Goal: Subscribe to service/newsletter

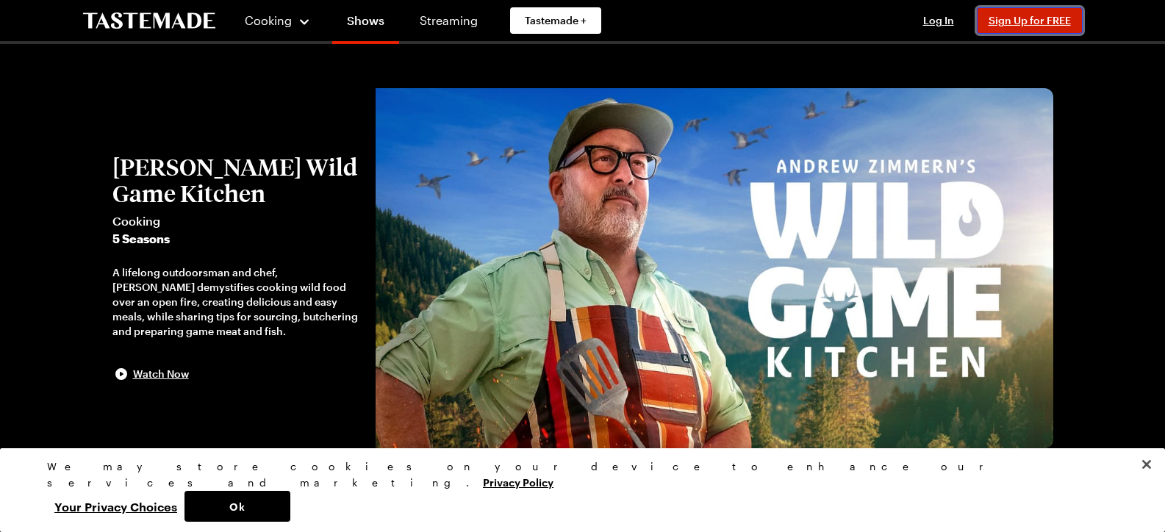
click at [1066, 24] on span "Sign Up for FREE" at bounding box center [1029, 20] width 82 height 12
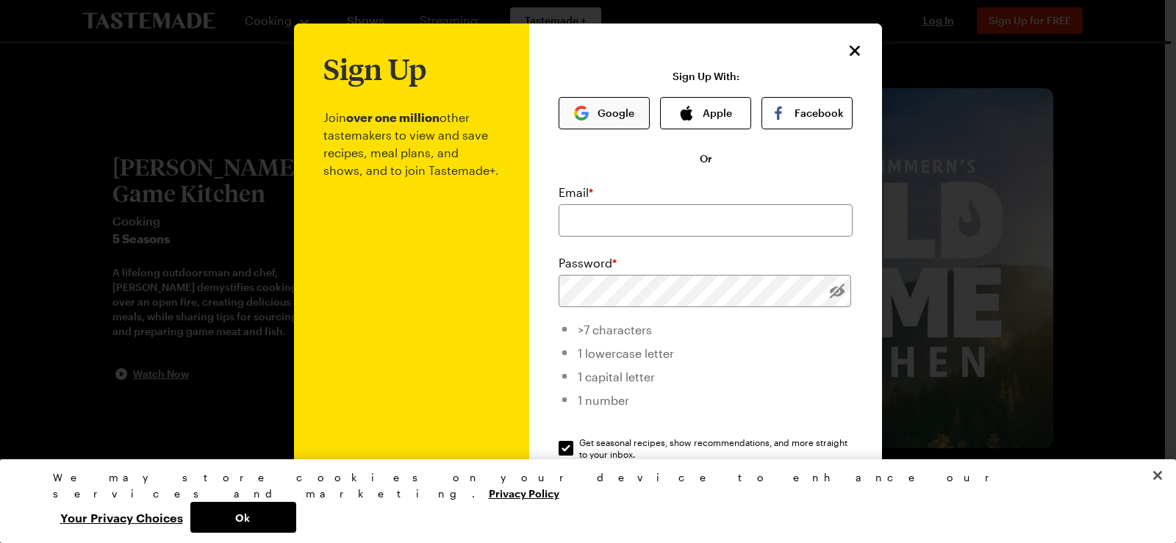
click at [607, 118] on button "Google" at bounding box center [603, 113] width 91 height 32
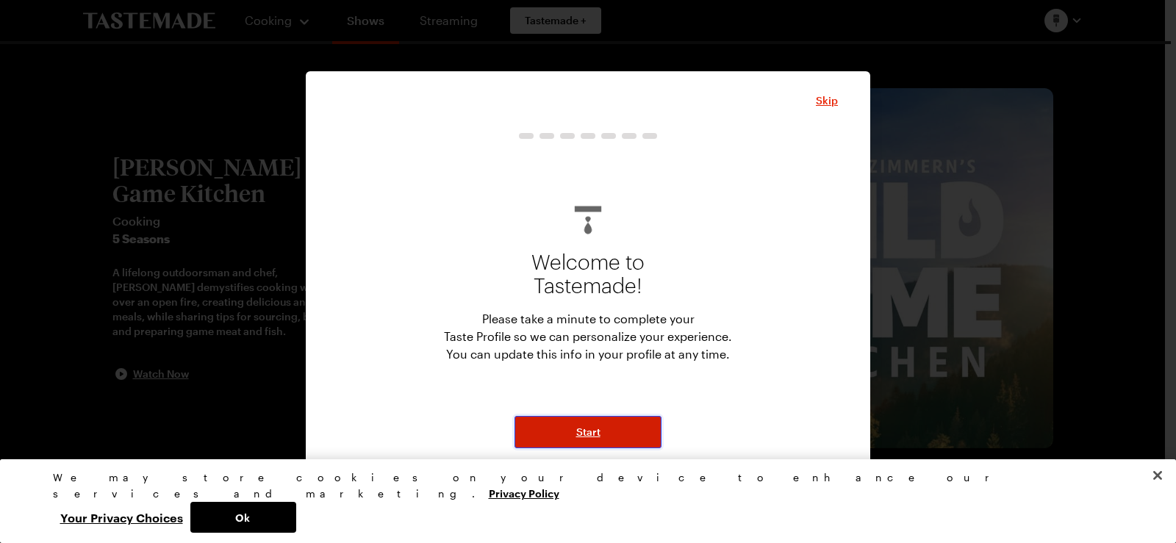
click at [579, 430] on span "Start" at bounding box center [588, 432] width 24 height 15
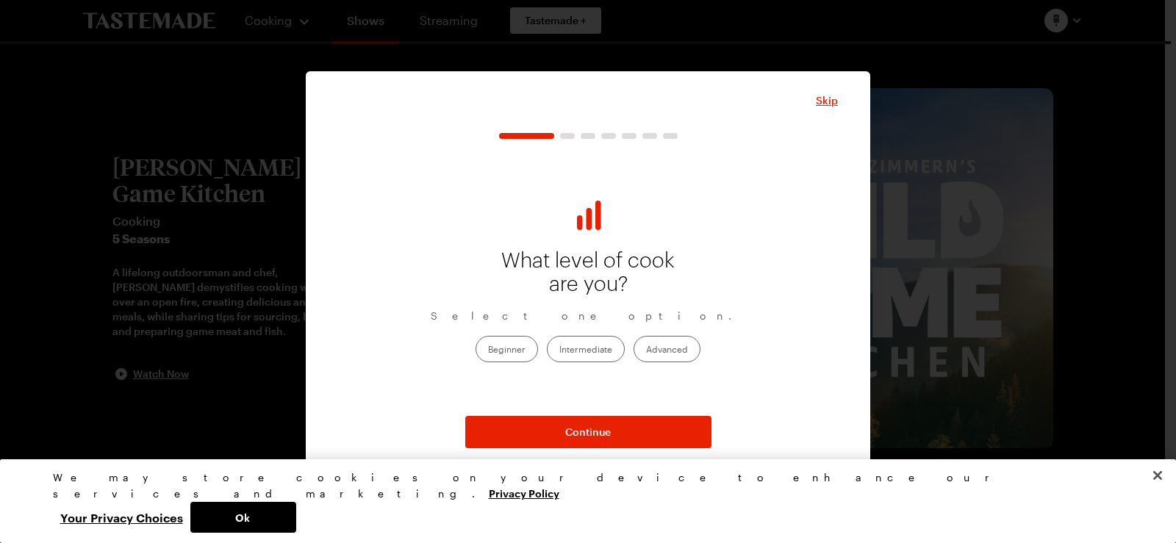
click at [581, 350] on label "Intermediate" at bounding box center [586, 349] width 78 height 26
click at [559, 350] on input "Intermediate" at bounding box center [559, 350] width 0 height 0
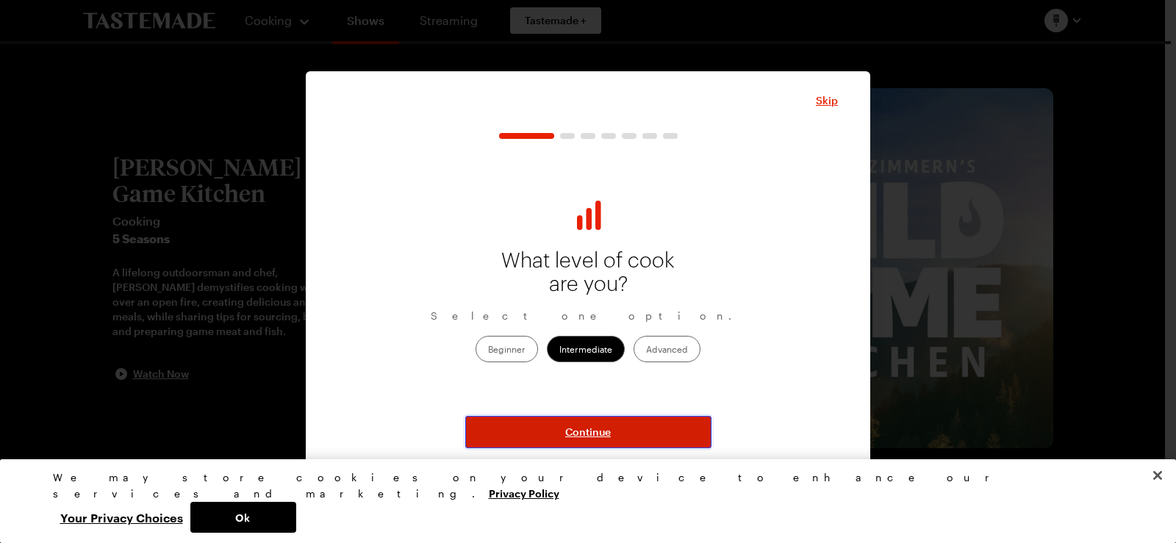
click at [594, 431] on span "Continue" at bounding box center [588, 432] width 46 height 15
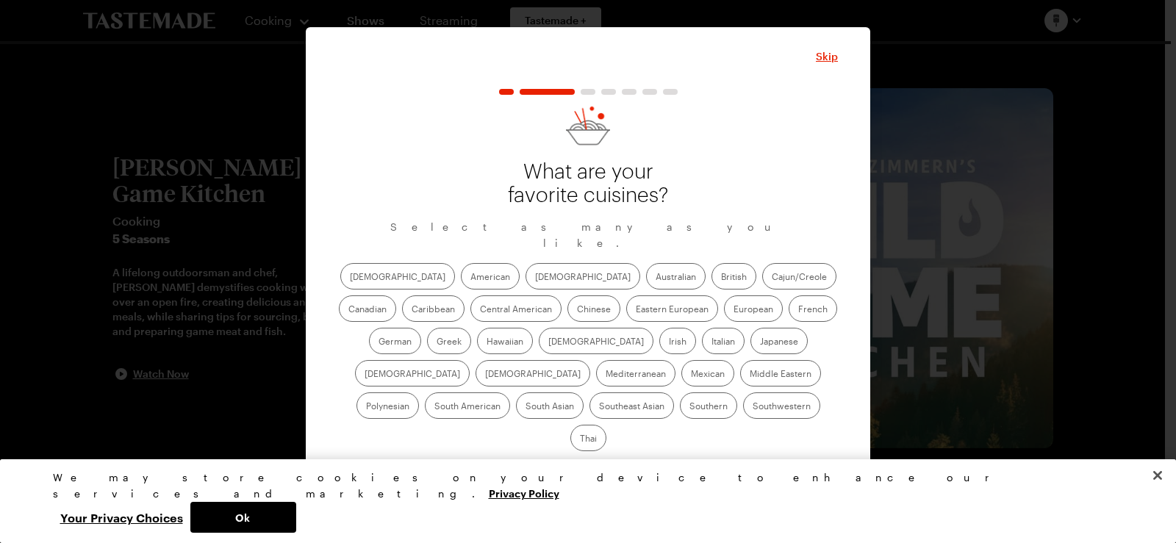
click at [461, 286] on label "American" at bounding box center [490, 276] width 59 height 26
click at [470, 278] on input "American" at bounding box center [470, 278] width 0 height 0
click at [525, 284] on label "Asian" at bounding box center [582, 276] width 115 height 26
click at [535, 278] on input "Asian" at bounding box center [535, 278] width 0 height 0
click at [471, 328] on label "Greek" at bounding box center [449, 341] width 44 height 26
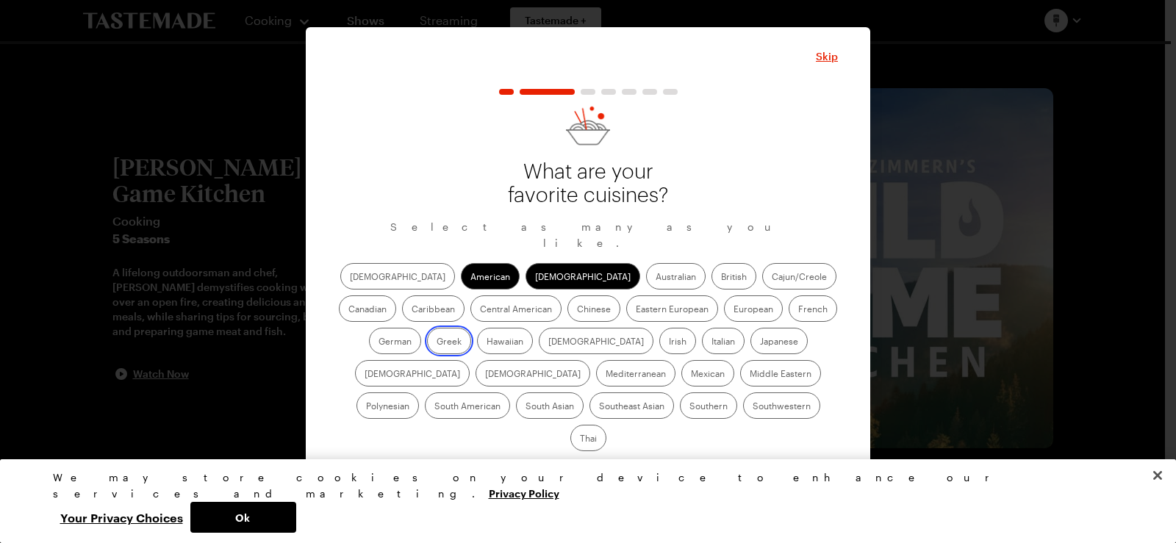
click at [436, 342] on input "Greek" at bounding box center [436, 342] width 0 height 0
click at [567, 314] on label "Chinese" at bounding box center [593, 308] width 53 height 26
click at [577, 310] on input "Chinese" at bounding box center [577, 310] width 0 height 0
click at [702, 351] on label "Italian" at bounding box center [723, 341] width 43 height 26
click at [711, 342] on input "Italian" at bounding box center [711, 342] width 0 height 0
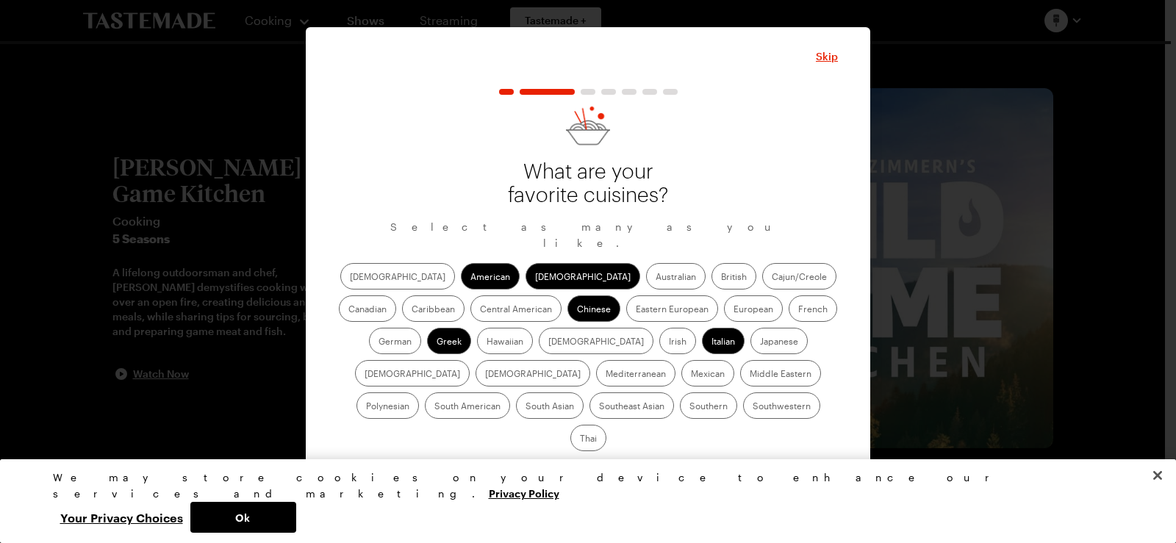
click at [590, 360] on label "Korean" at bounding box center [532, 373] width 115 height 26
click at [485, 375] on input "Korean" at bounding box center [485, 375] width 0 height 0
click at [675, 360] on label "Mediterranean" at bounding box center [635, 373] width 79 height 26
click at [605, 375] on input "Mediterranean" at bounding box center [605, 375] width 0 height 0
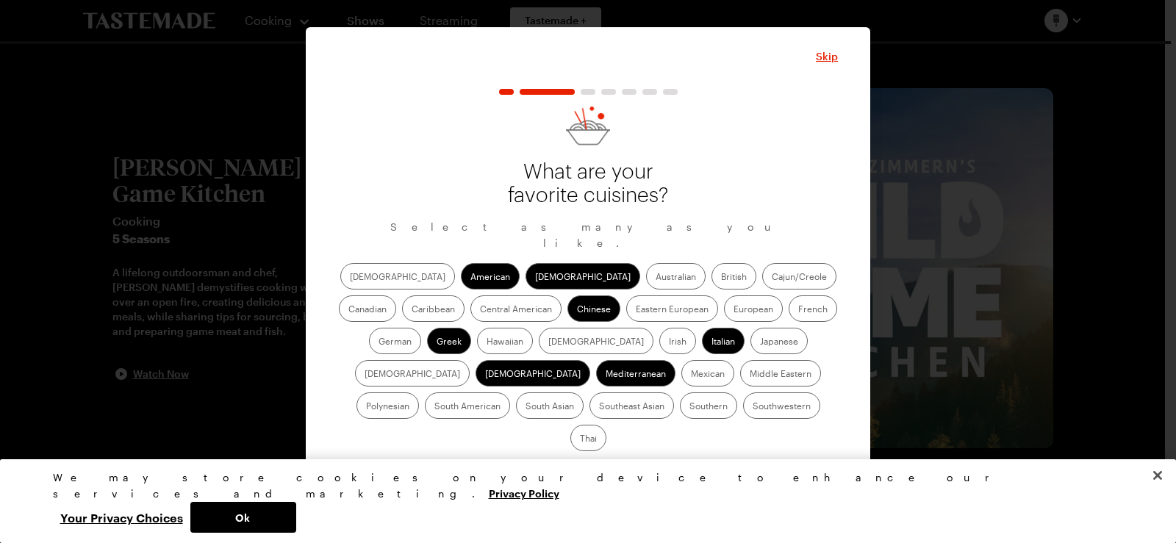
click at [681, 383] on label "Mexican" at bounding box center [707, 373] width 53 height 26
click at [691, 375] on input "Mexican" at bounding box center [691, 375] width 0 height 0
click at [740, 383] on label "Middle Eastern" at bounding box center [780, 373] width 81 height 26
click at [749, 375] on Eastern "Middle Eastern" at bounding box center [749, 375] width 0 height 0
click at [680, 419] on label "Southern" at bounding box center [708, 405] width 57 height 26
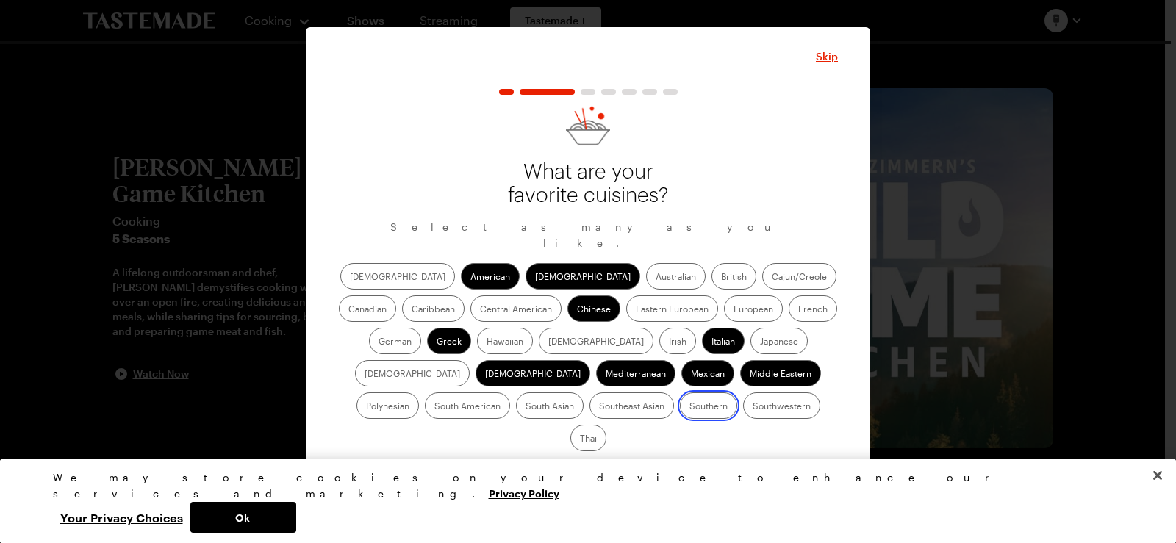
click at [689, 407] on input "Southern" at bounding box center [689, 407] width 0 height 0
click at [743, 412] on label "Southwestern" at bounding box center [781, 405] width 77 height 26
click at [752, 407] on input "Southwestern" at bounding box center [752, 407] width 0 height 0
click at [606, 425] on label "Thai" at bounding box center [588, 438] width 36 height 26
click at [580, 439] on input "Thai" at bounding box center [580, 439] width 0 height 0
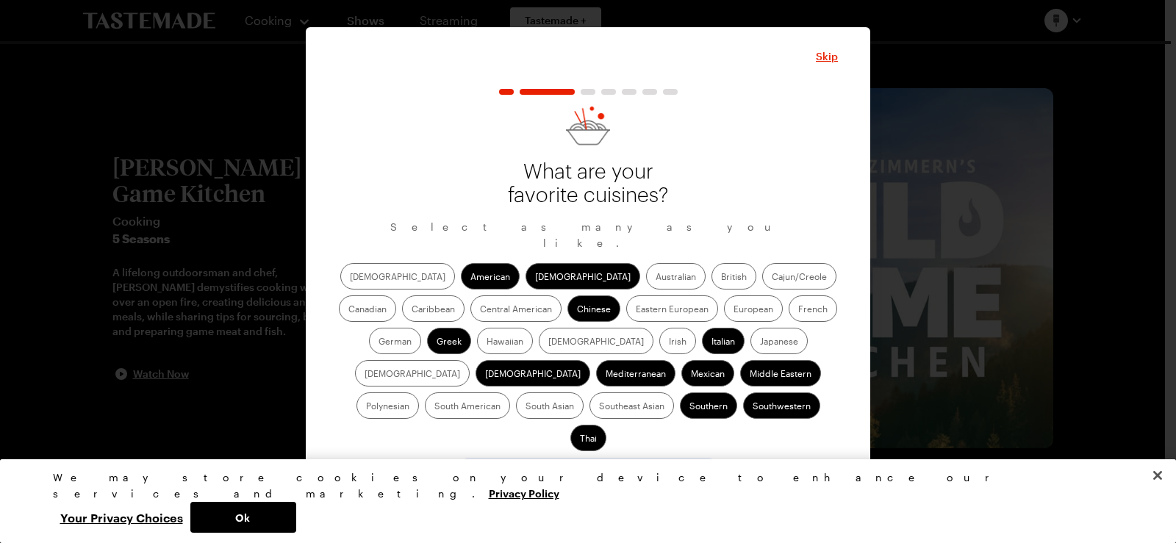
click at [630, 460] on button "Continue" at bounding box center [588, 476] width 246 height 32
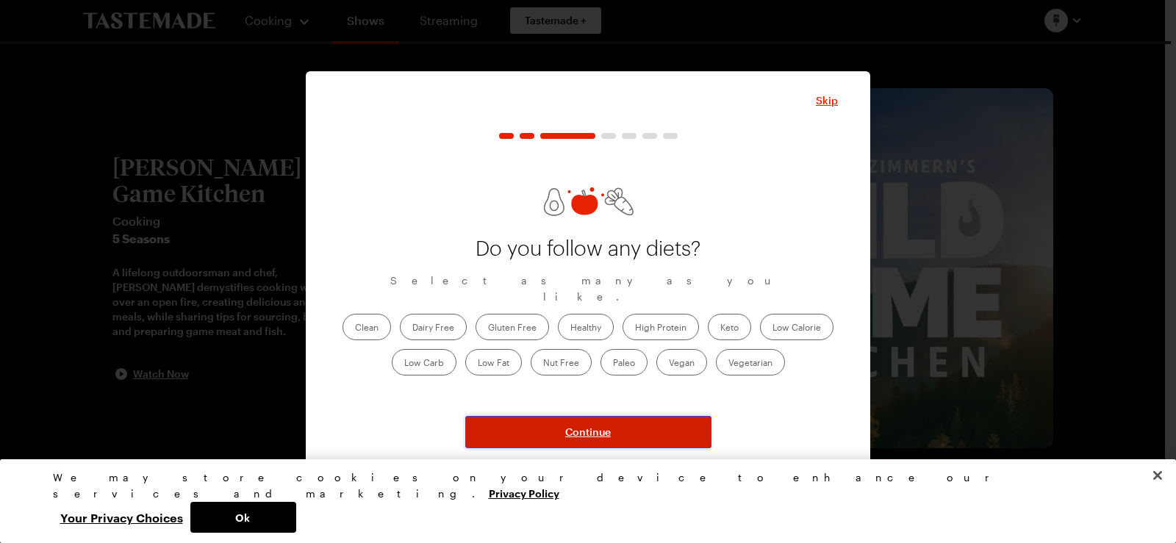
click at [586, 434] on span "Continue" at bounding box center [588, 432] width 46 height 15
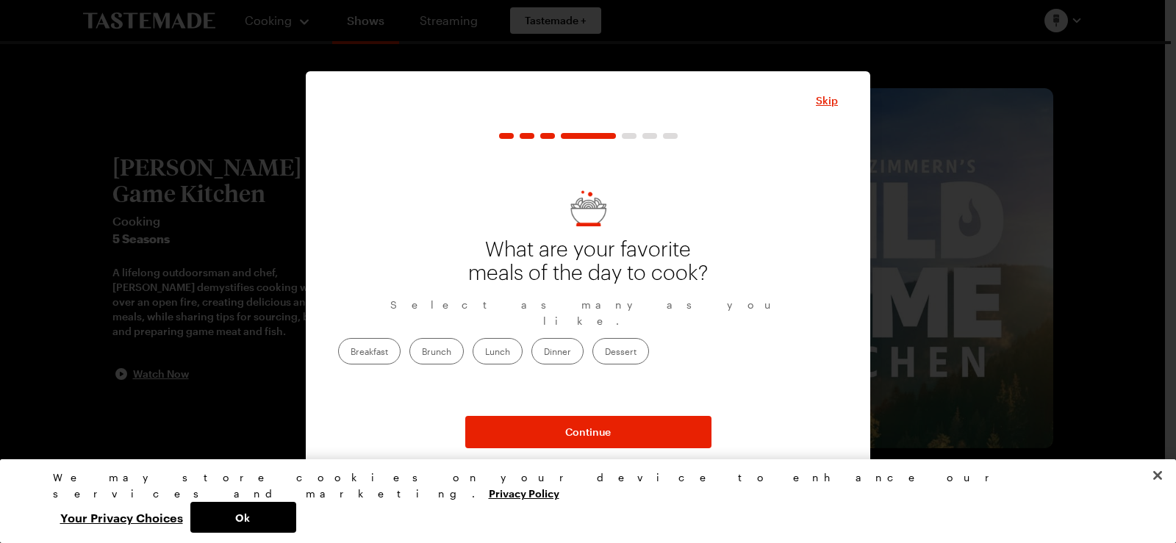
click at [583, 348] on label "Dinner" at bounding box center [557, 351] width 52 height 26
click at [544, 353] on input "Dinner" at bounding box center [544, 353] width 0 height 0
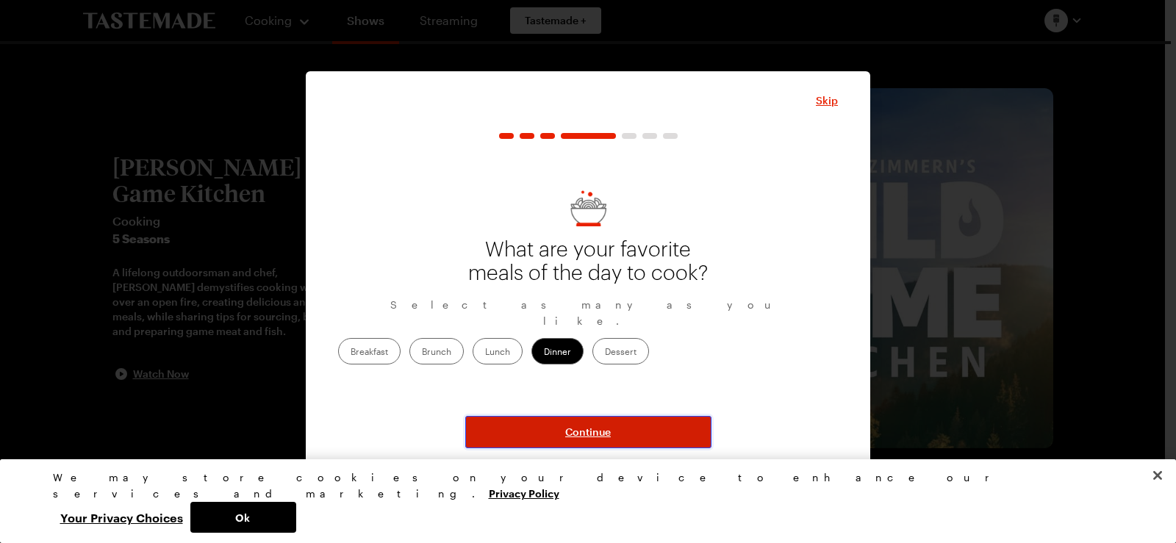
click at [571, 439] on button "Continue" at bounding box center [588, 432] width 246 height 32
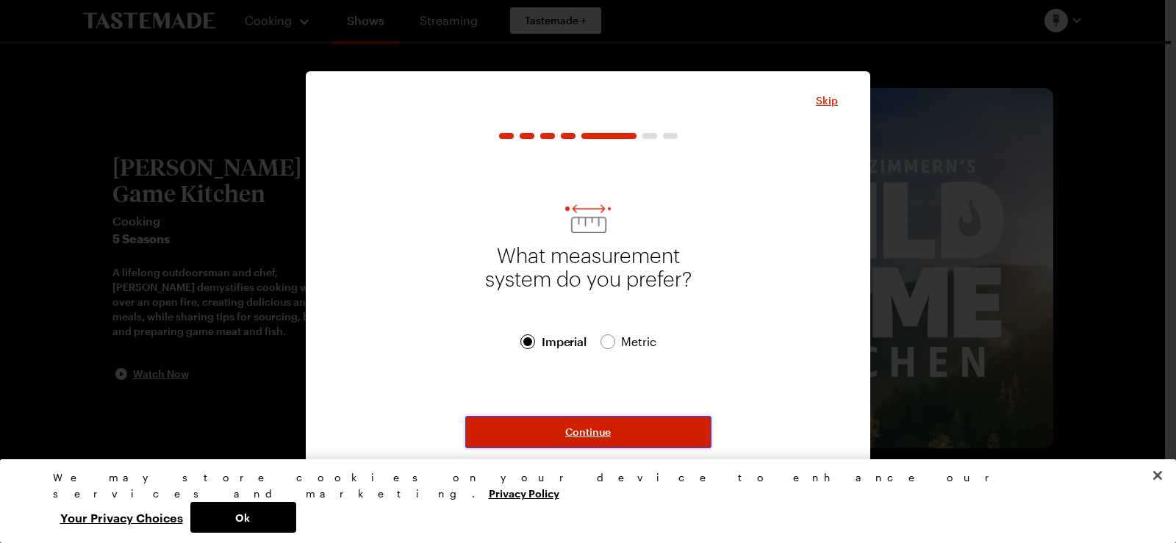
click at [576, 433] on span "Continue" at bounding box center [588, 432] width 46 height 15
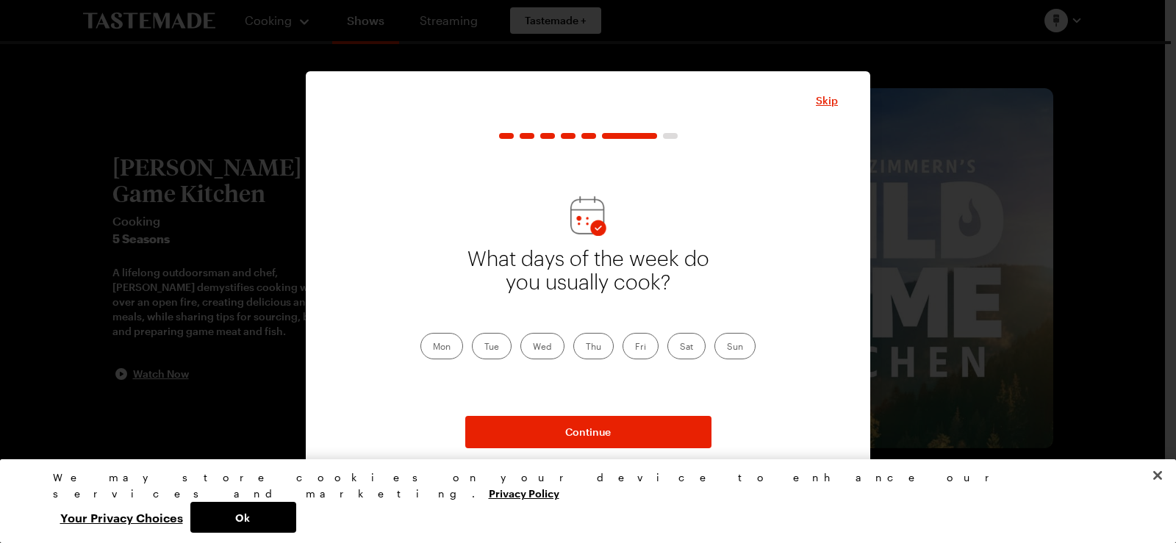
click at [446, 352] on label "Mon" at bounding box center [441, 346] width 43 height 26
click at [433, 348] on input "Mon" at bounding box center [433, 348] width 0 height 0
click at [478, 353] on div "Mon Tue Wed Thu Fri Sat Sun" at bounding box center [587, 346] width 335 height 26
click at [490, 352] on label "Tue" at bounding box center [492, 346] width 40 height 26
click at [484, 348] on input "Tue" at bounding box center [484, 348] width 0 height 0
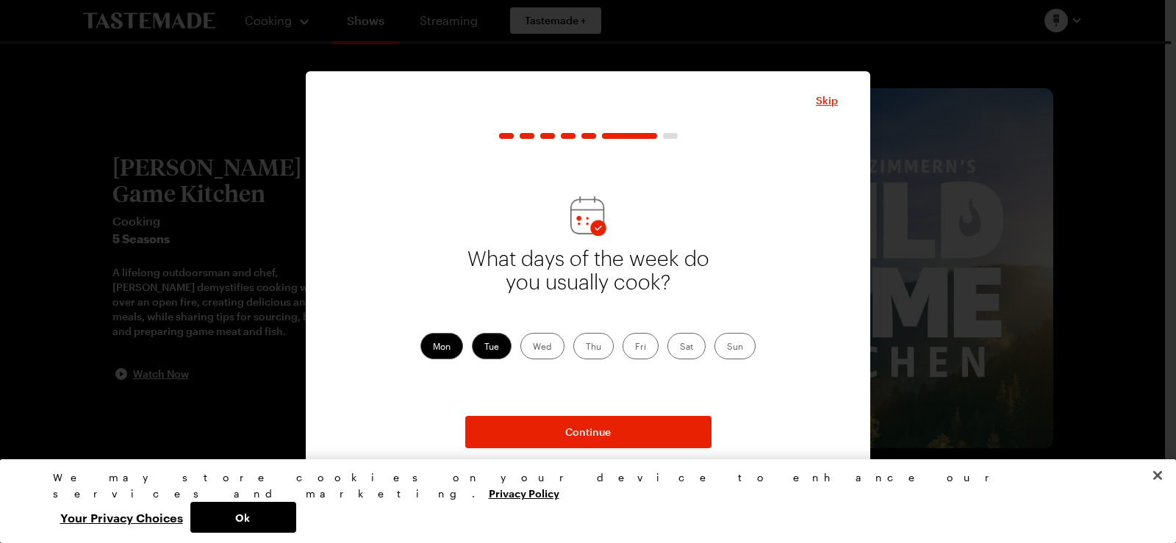
click at [550, 353] on label "Wed" at bounding box center [542, 346] width 44 height 26
click at [533, 348] on input "Wed" at bounding box center [533, 348] width 0 height 0
click at [595, 349] on label "Thu" at bounding box center [593, 346] width 40 height 26
click at [586, 348] on input "Thu" at bounding box center [586, 348] width 0 height 0
click at [652, 348] on label "Fri" at bounding box center [640, 346] width 36 height 26
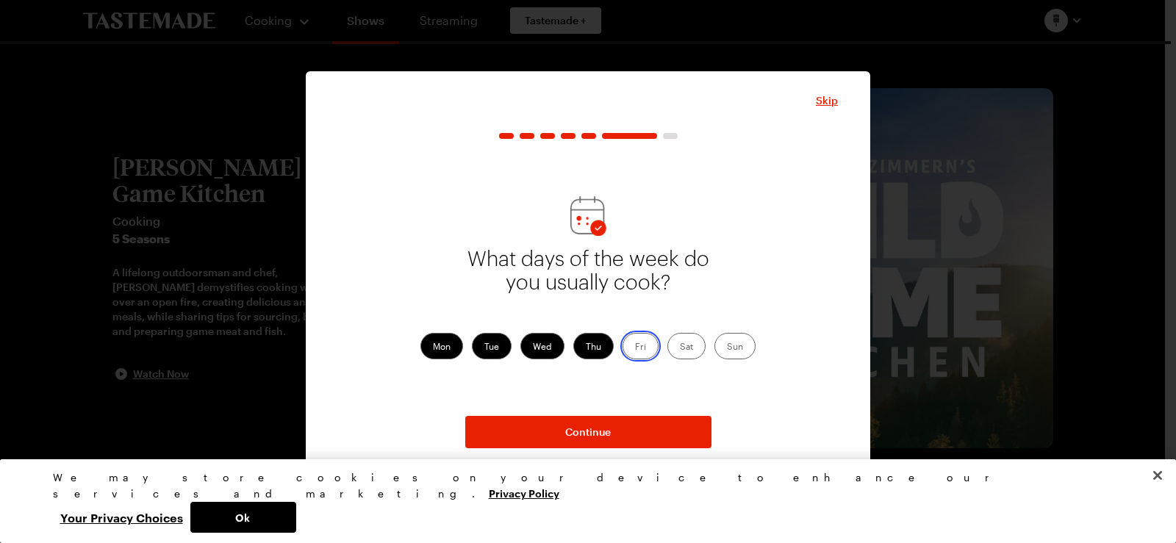
click at [635, 348] on input "Fri" at bounding box center [635, 348] width 0 height 0
click at [696, 347] on label "Sat" at bounding box center [686, 346] width 38 height 26
click at [680, 348] on input "Sat" at bounding box center [680, 348] width 0 height 0
click at [726, 349] on label "Sun" at bounding box center [734, 346] width 41 height 26
click at [727, 348] on input "Sun" at bounding box center [727, 348] width 0 height 0
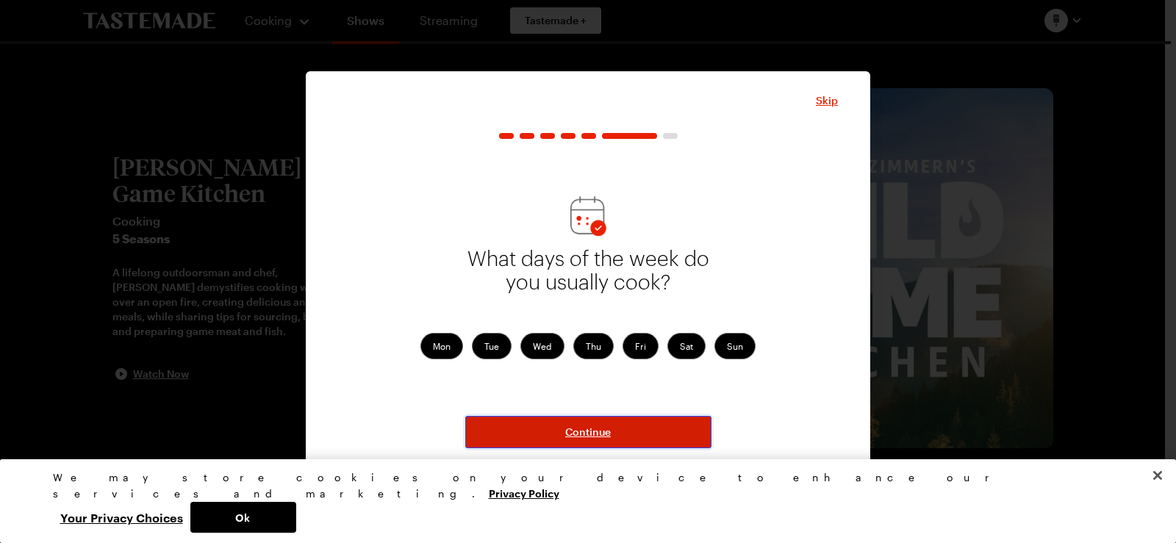
click at [627, 436] on button "Continue" at bounding box center [588, 432] width 246 height 32
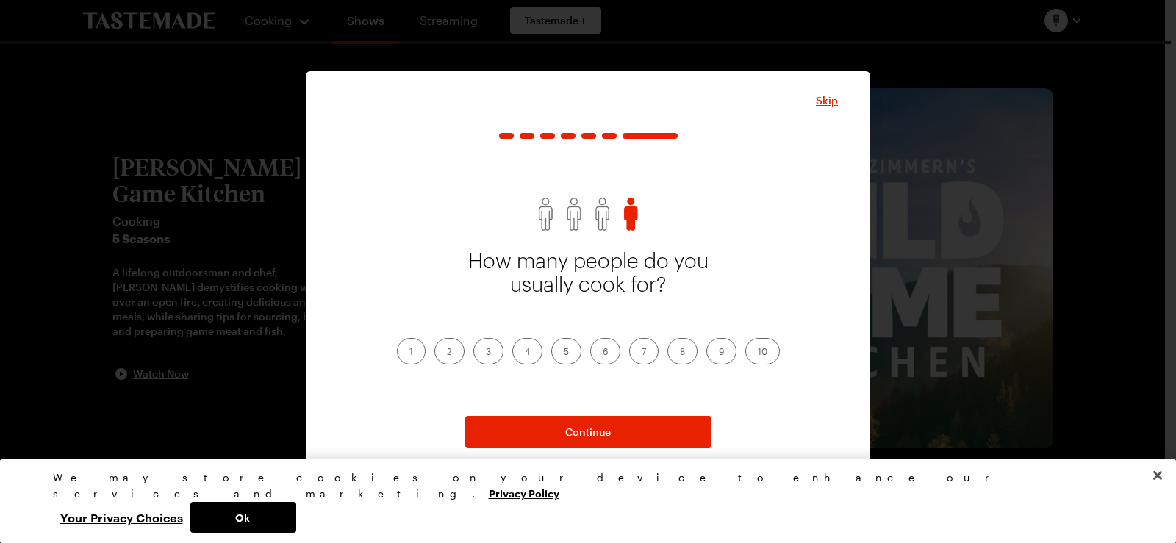
click at [512, 354] on label "4" at bounding box center [527, 351] width 30 height 26
click at [525, 353] on input "4" at bounding box center [525, 353] width 0 height 0
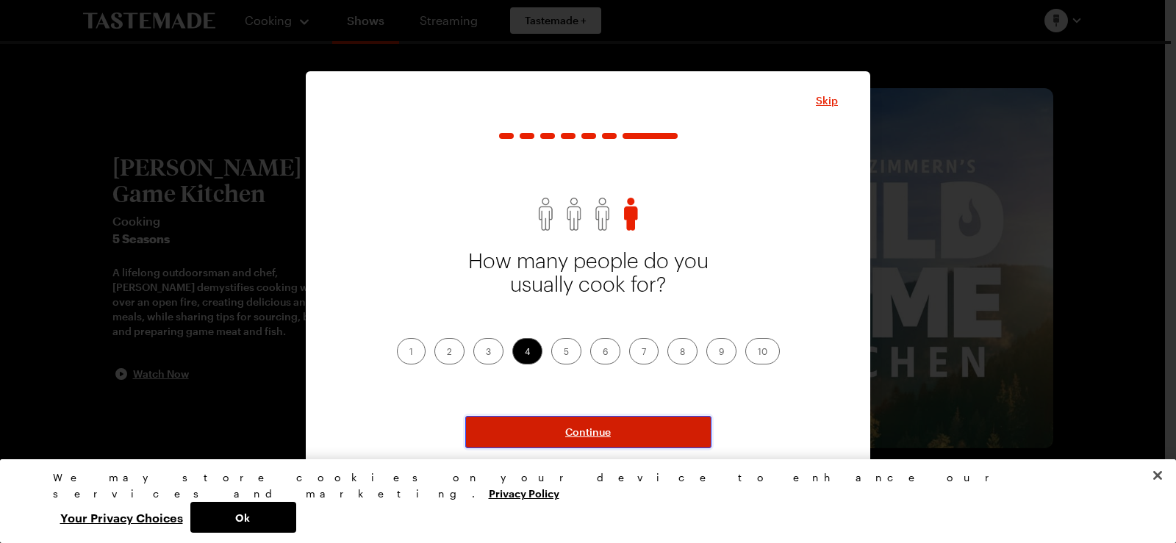
click at [607, 427] on span "Continue" at bounding box center [588, 432] width 46 height 15
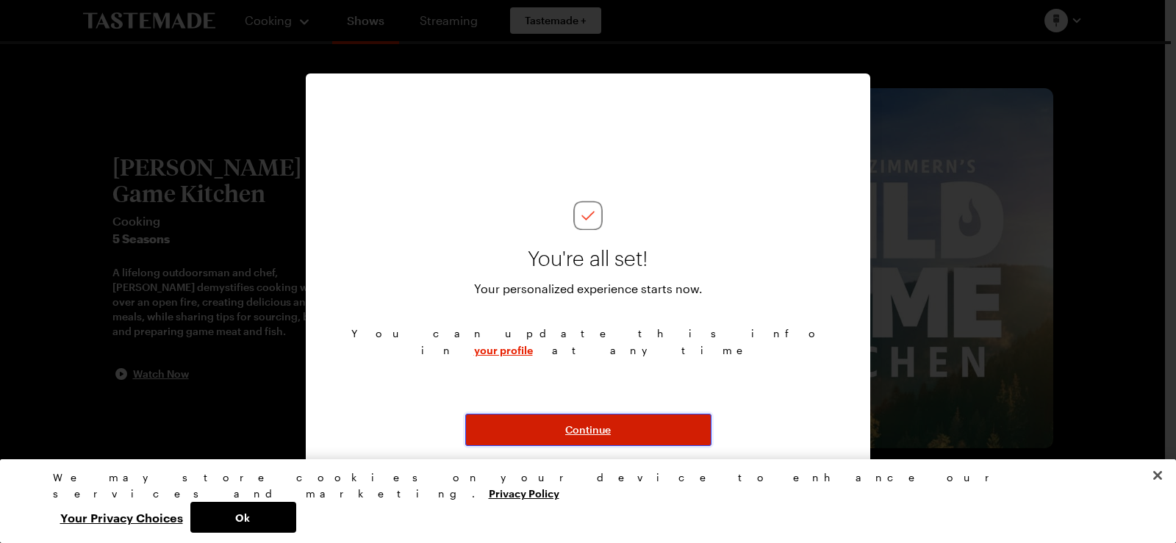
click at [607, 427] on span "Continue" at bounding box center [588, 429] width 46 height 15
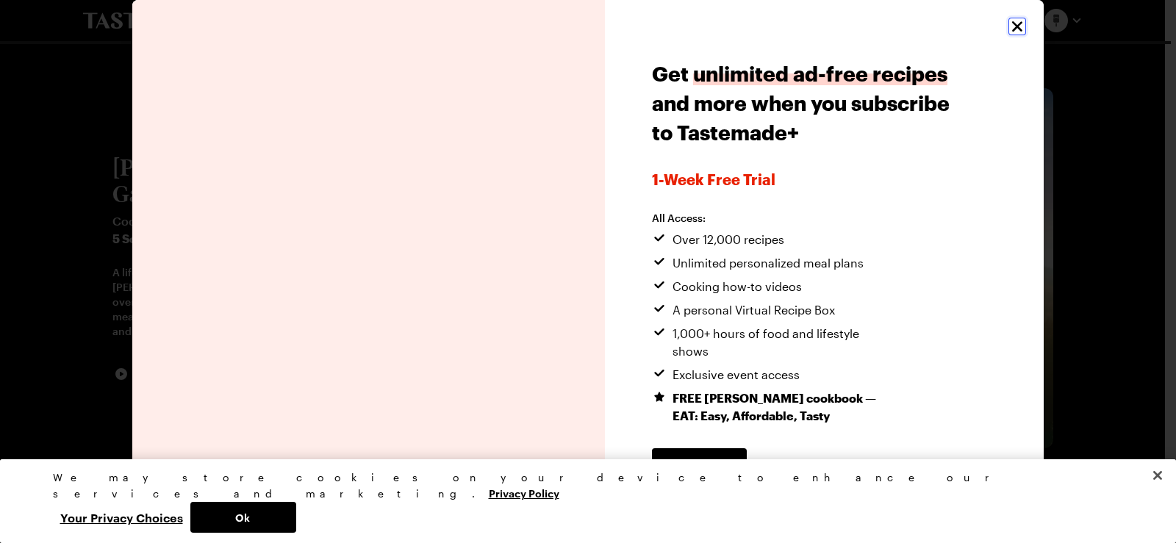
click at [1017, 31] on icon "Close" at bounding box center [1017, 27] width 18 height 18
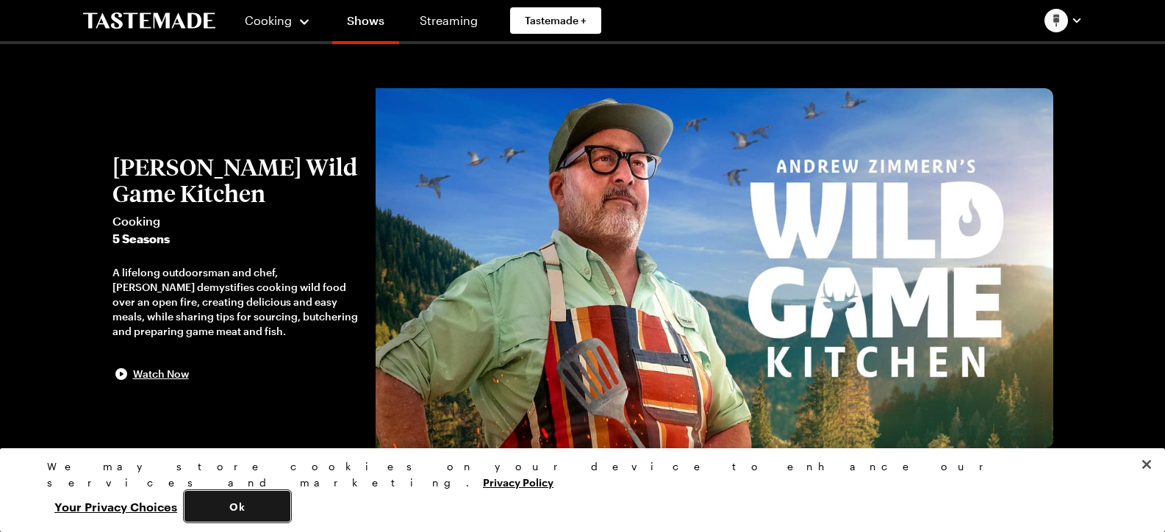
click at [290, 505] on button "Ok" at bounding box center [237, 506] width 106 height 31
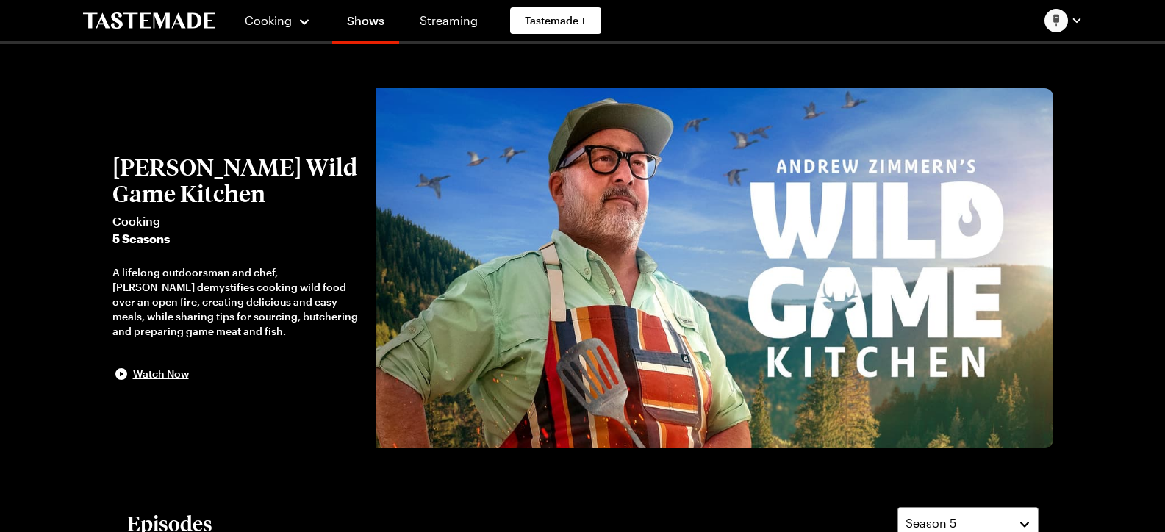
click at [134, 221] on span "Cooking" at bounding box center [236, 221] width 248 height 18
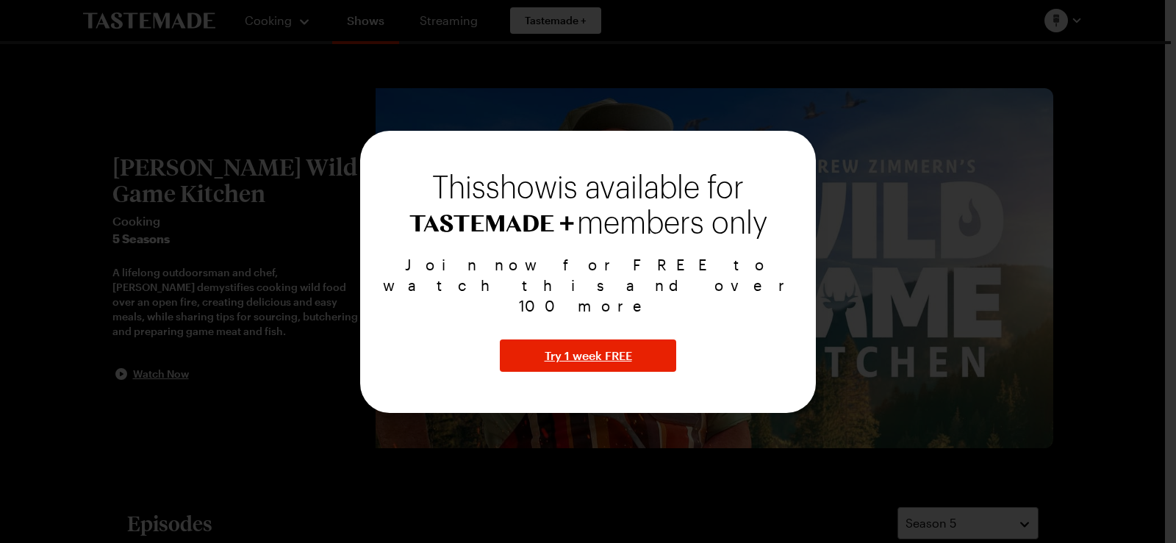
click at [864, 245] on div at bounding box center [588, 271] width 1176 height 543
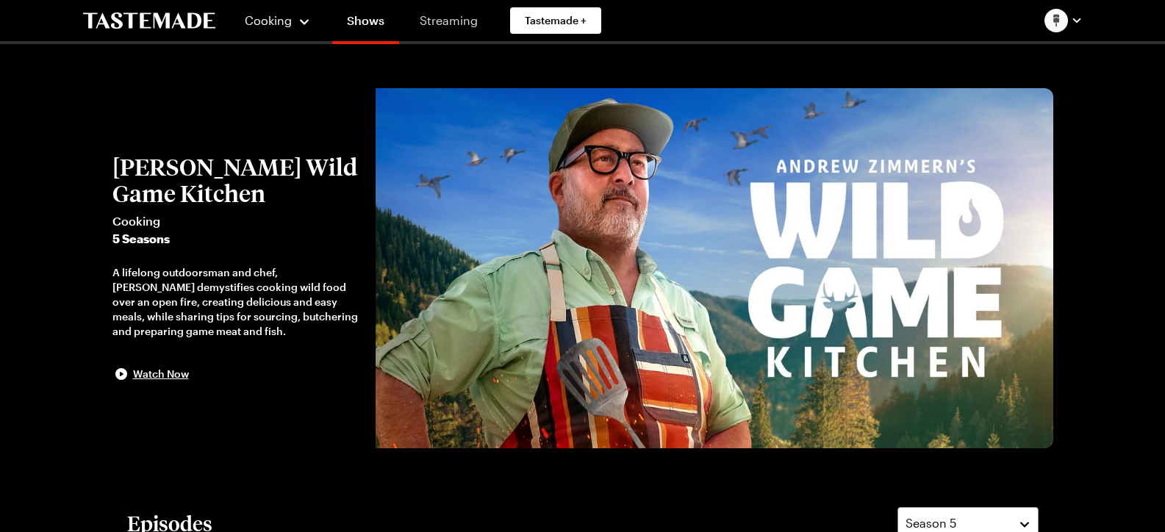
click at [458, 21] on link "Streaming" at bounding box center [448, 20] width 87 height 41
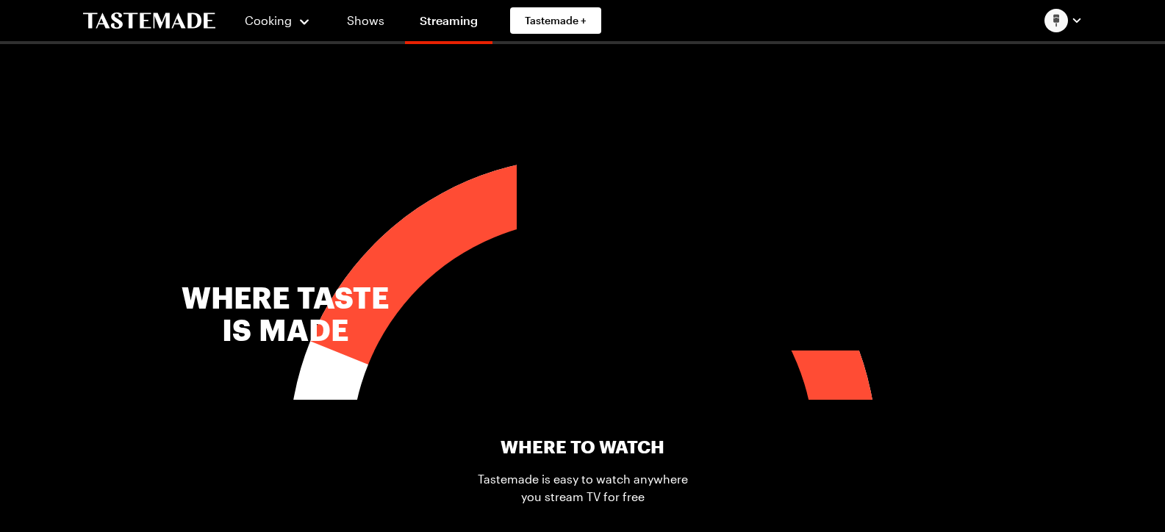
scroll to position [955, 0]
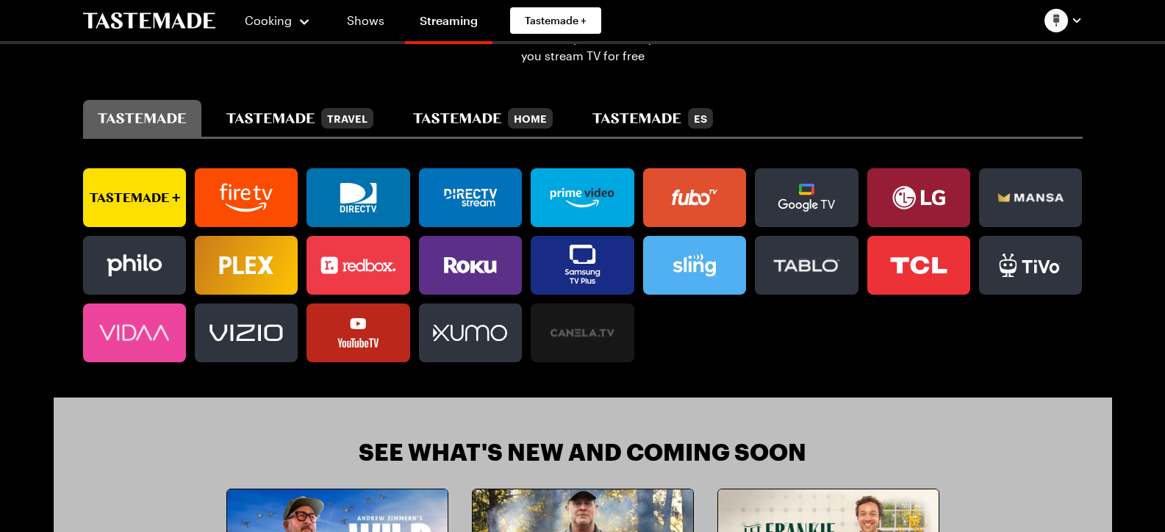
click at [377, 195] on icon at bounding box center [357, 197] width 103 height 41
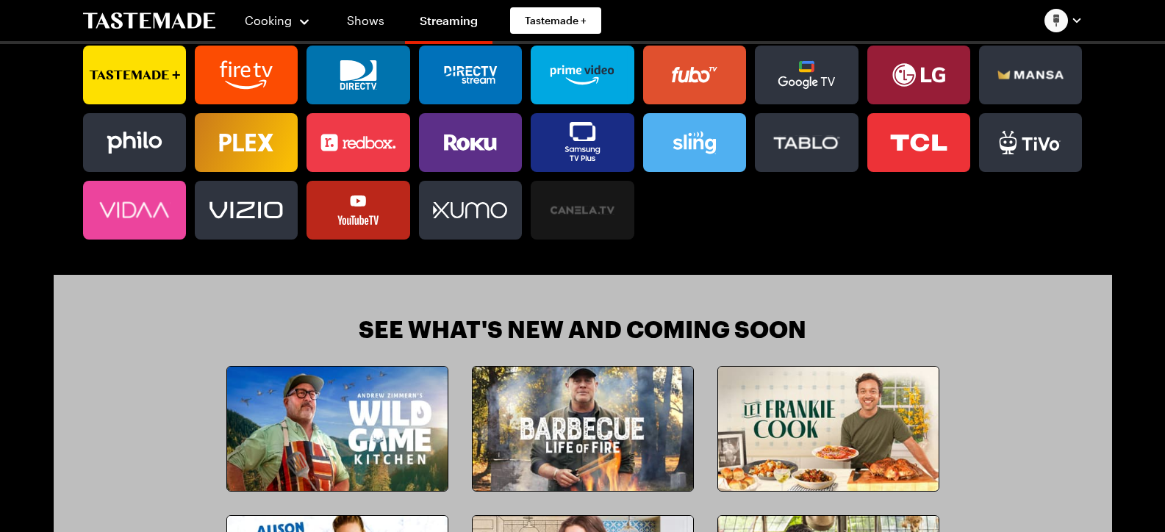
scroll to position [1249, 0]
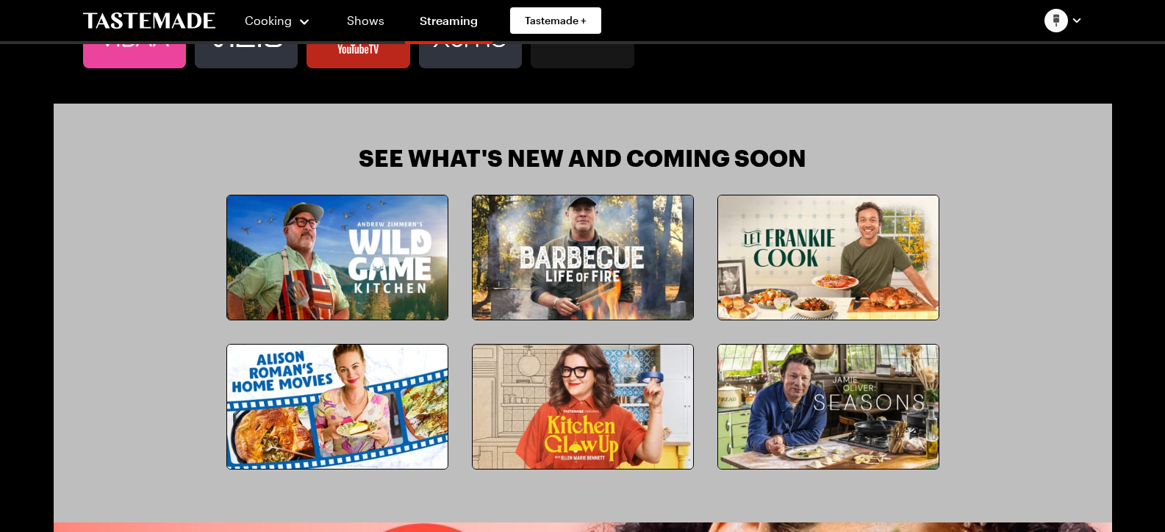
click at [402, 271] on img at bounding box center [337, 257] width 220 height 124
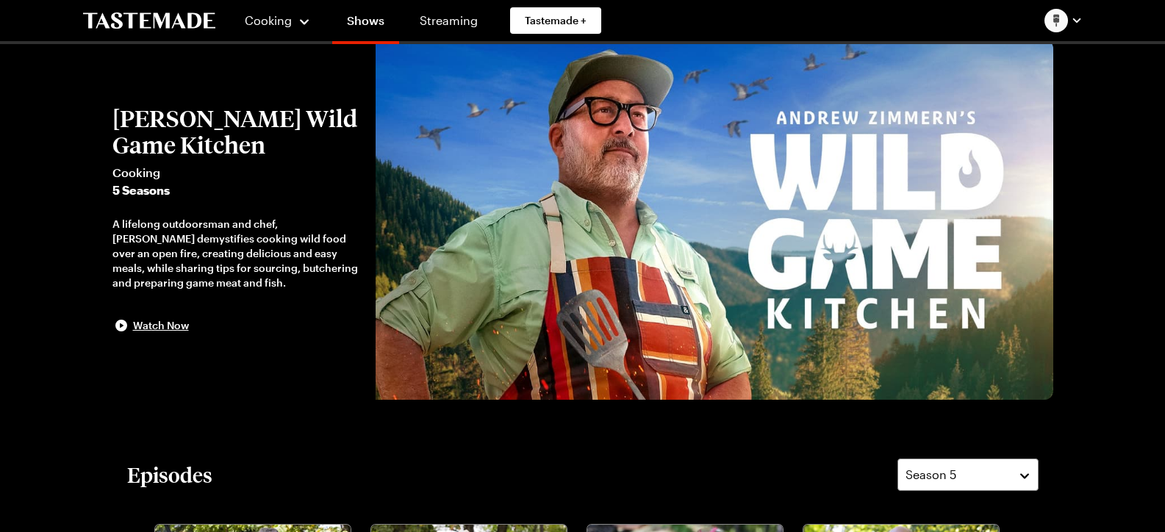
scroll to position [73, 0]
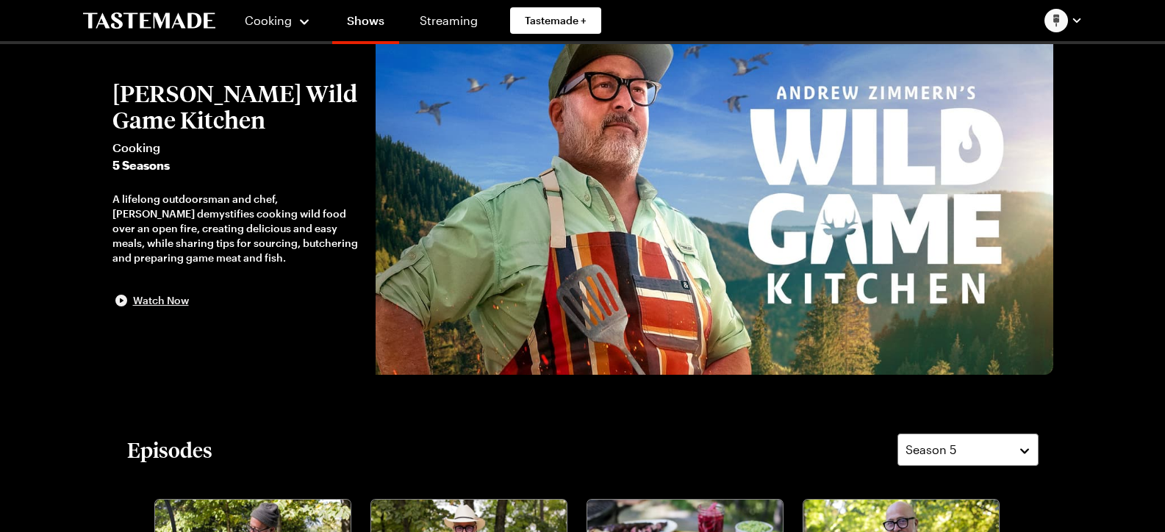
click at [165, 305] on span "Watch Now" at bounding box center [161, 300] width 56 height 15
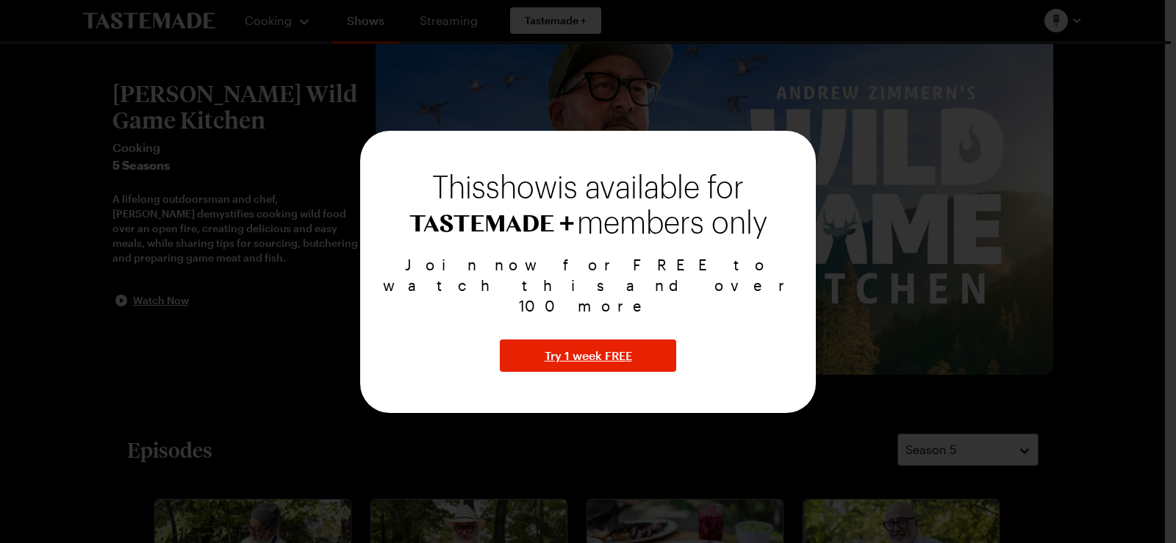
click at [138, 317] on div at bounding box center [588, 271] width 1176 height 543
